Goal: Information Seeking & Learning: Check status

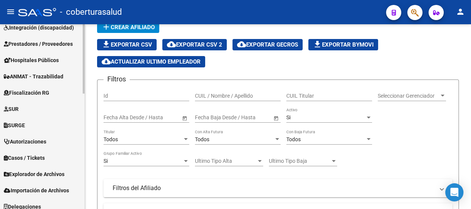
scroll to position [307, 0]
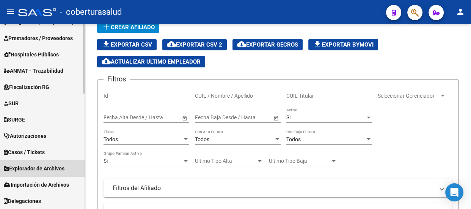
click at [41, 168] on span "Explorador de Archivos" at bounding box center [34, 169] width 61 height 8
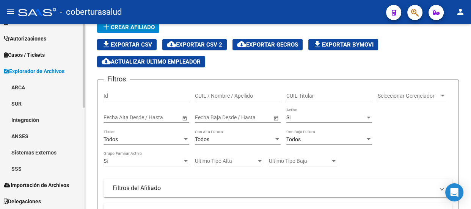
click at [39, 166] on link "SSS" at bounding box center [42, 169] width 85 height 16
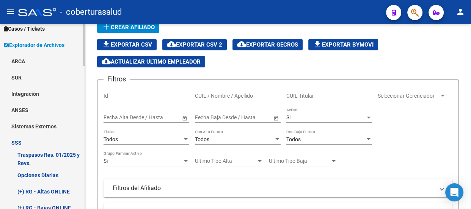
scroll to position [363, 0]
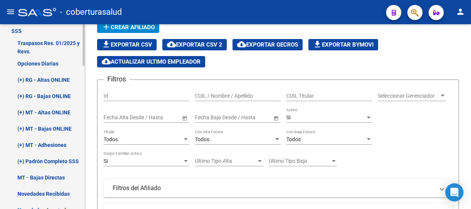
click at [42, 96] on link "(+) RG - Bajas ONLINE" at bounding box center [42, 96] width 85 height 16
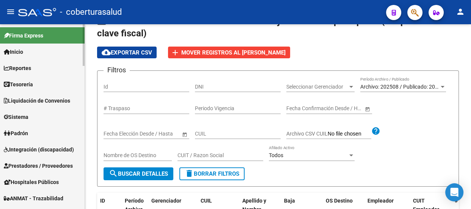
click at [32, 130] on link "Padrón" at bounding box center [42, 133] width 85 height 16
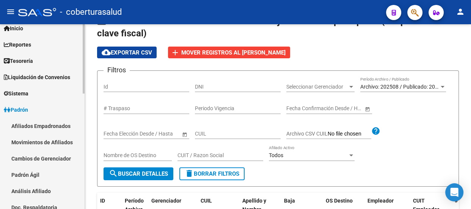
scroll to position [69, 0]
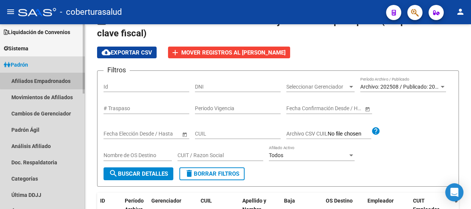
click at [48, 78] on link "Afiliados Empadronados" at bounding box center [42, 81] width 85 height 16
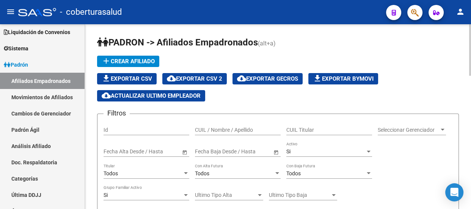
scroll to position [34, 0]
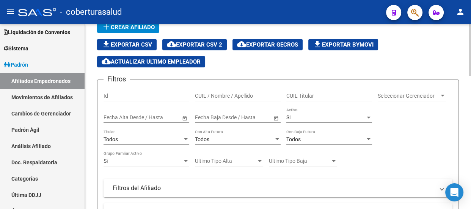
click at [183, 116] on span "Open calendar" at bounding box center [185, 118] width 18 height 18
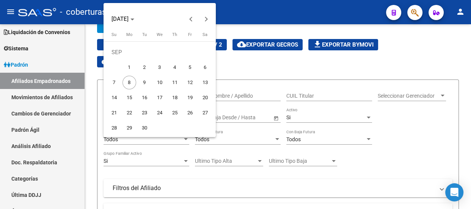
click at [402, 120] on div at bounding box center [235, 104] width 471 height 209
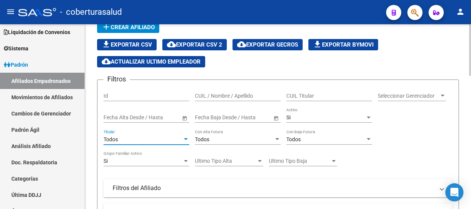
click at [157, 139] on div "Todos" at bounding box center [143, 140] width 79 height 6
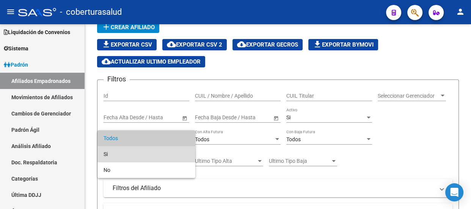
click at [115, 154] on span "Si" at bounding box center [147, 154] width 86 height 16
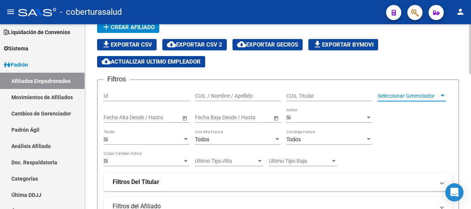
click at [427, 94] on span "Seleccionar Gerenciador" at bounding box center [408, 96] width 61 height 6
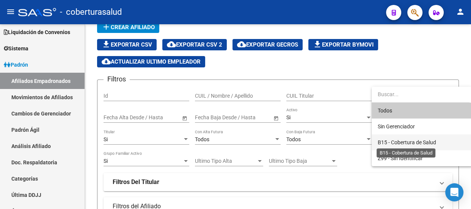
click at [403, 141] on span "B15 - Cobertura de Salud" at bounding box center [407, 143] width 58 height 6
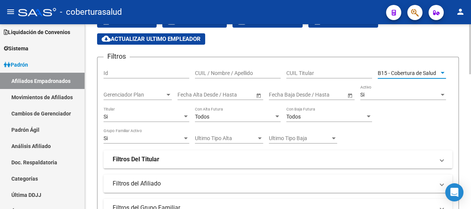
scroll to position [69, 0]
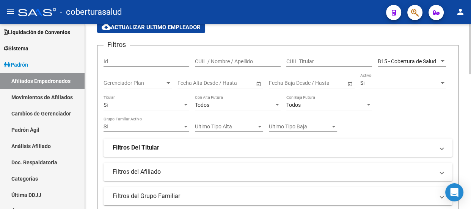
click at [443, 147] on span at bounding box center [441, 148] width 3 height 8
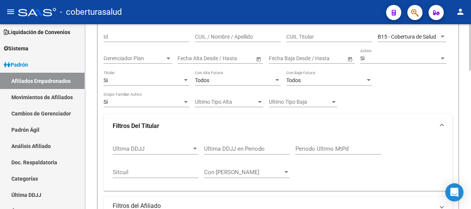
scroll to position [103, 0]
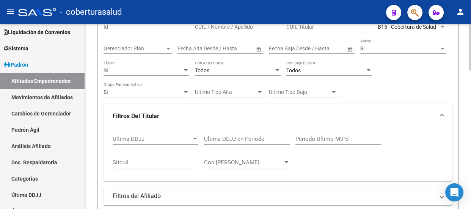
click at [441, 112] on span at bounding box center [441, 116] width 3 height 8
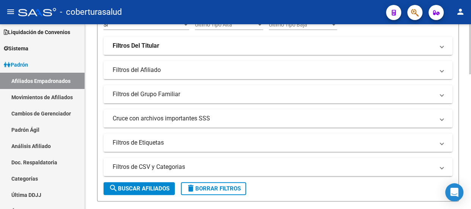
scroll to position [172, 0]
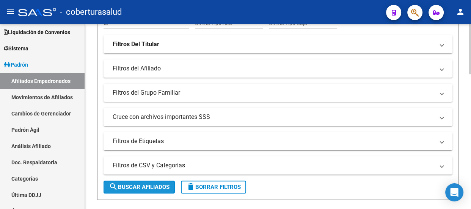
drag, startPoint x: 158, startPoint y: 187, endPoint x: 178, endPoint y: 189, distance: 19.8
click at [158, 187] on span "search Buscar Afiliados" at bounding box center [139, 187] width 61 height 7
click at [429, 115] on mat-panel-title "Cruce con archivos importantes SSS" at bounding box center [274, 117] width 322 height 8
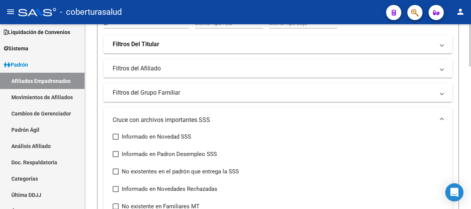
click at [444, 116] on mat-expansion-panel-header "Cruce con archivos importantes SSS" at bounding box center [278, 120] width 349 height 24
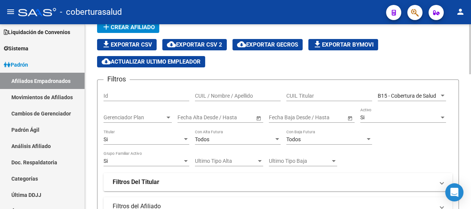
scroll to position [0, 0]
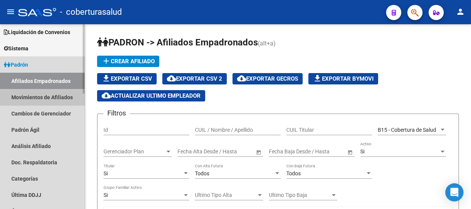
click at [58, 97] on link "Movimientos de Afiliados" at bounding box center [42, 97] width 85 height 16
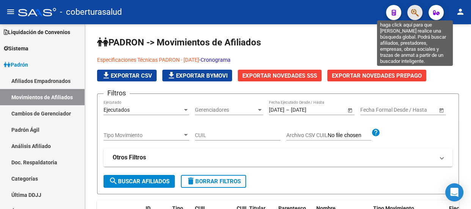
click at [417, 17] on icon "button" at bounding box center [415, 12] width 8 height 9
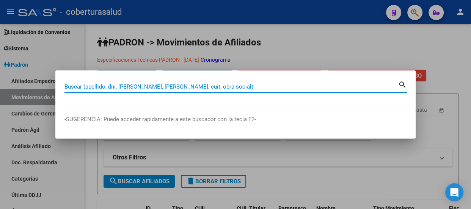
paste input "20411550436"
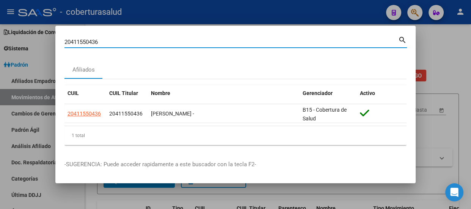
drag, startPoint x: 115, startPoint y: 41, endPoint x: 60, endPoint y: 38, distance: 54.4
click at [60, 38] on mat-dialog-content "20411550436 Buscar (apellido, dni, cuil, nro traspaso, cuit, obra social) searc…" at bounding box center [235, 93] width 360 height 116
paste input "7356275468"
type input "27356275468"
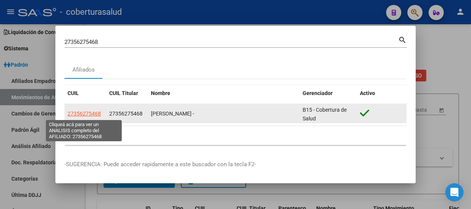
click at [86, 115] on span "27356275468" at bounding box center [84, 114] width 33 height 6
type textarea "27356275468"
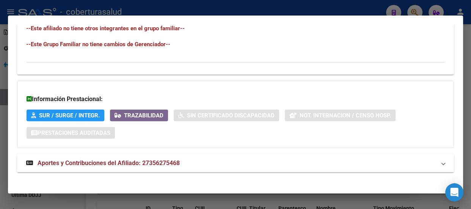
scroll to position [486, 0]
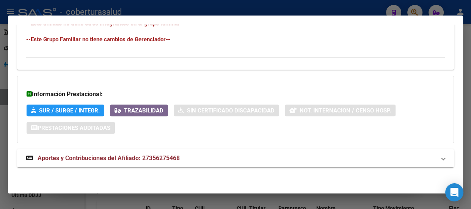
click at [130, 108] on span "Trazabilidad" at bounding box center [143, 110] width 39 height 7
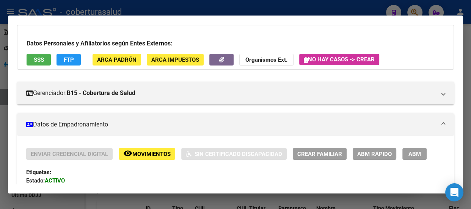
scroll to position [37, 0]
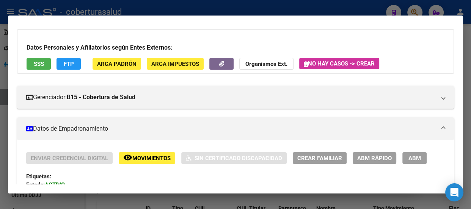
click at [133, 157] on span "Movimientos" at bounding box center [151, 158] width 38 height 7
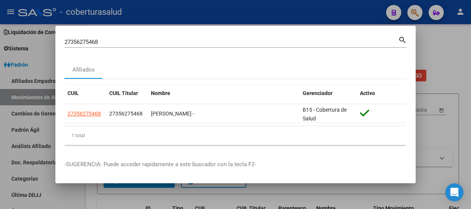
click at [245, 43] on input "27356275468" at bounding box center [231, 42] width 334 height 7
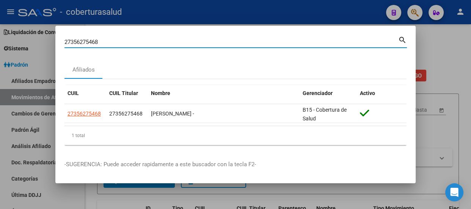
click at [245, 43] on input "27356275468" at bounding box center [231, 42] width 334 height 7
paste input "0477273255"
type input "20477273255"
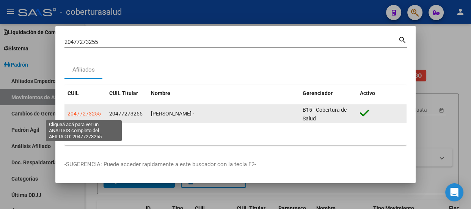
click at [80, 113] on span "20477273255" at bounding box center [84, 114] width 33 height 6
type textarea "20477273255"
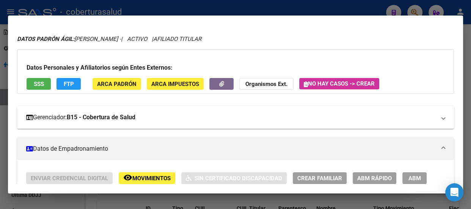
scroll to position [69, 0]
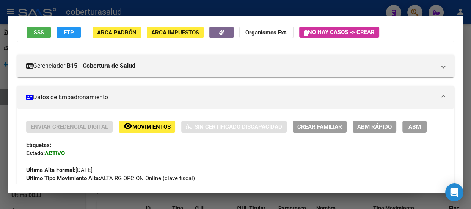
click at [150, 128] on span "Movimientos" at bounding box center [151, 127] width 38 height 7
